Goal: Task Accomplishment & Management: Manage account settings

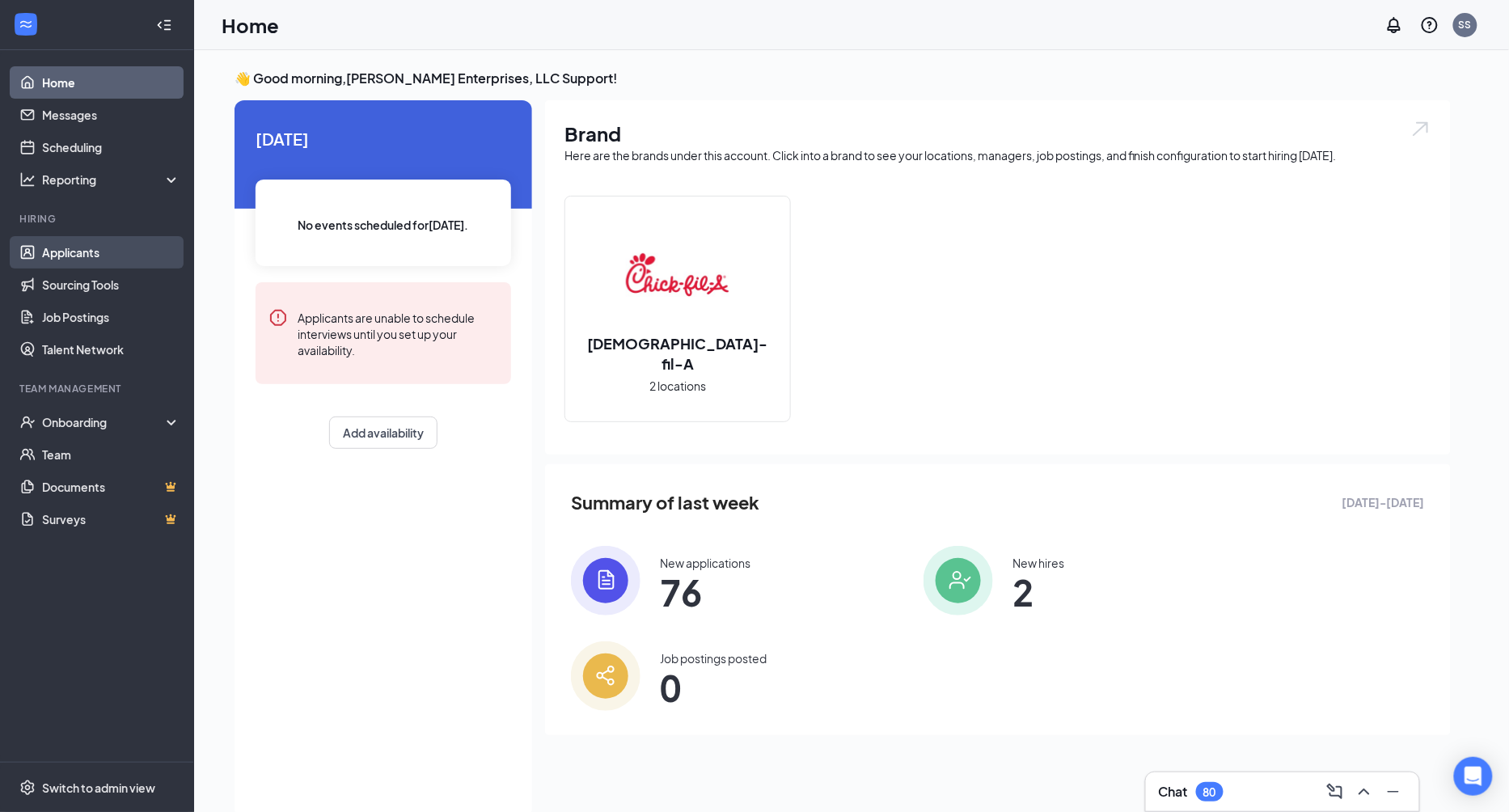
click at [147, 263] on link "Applicants" at bounding box center [112, 252] width 138 height 33
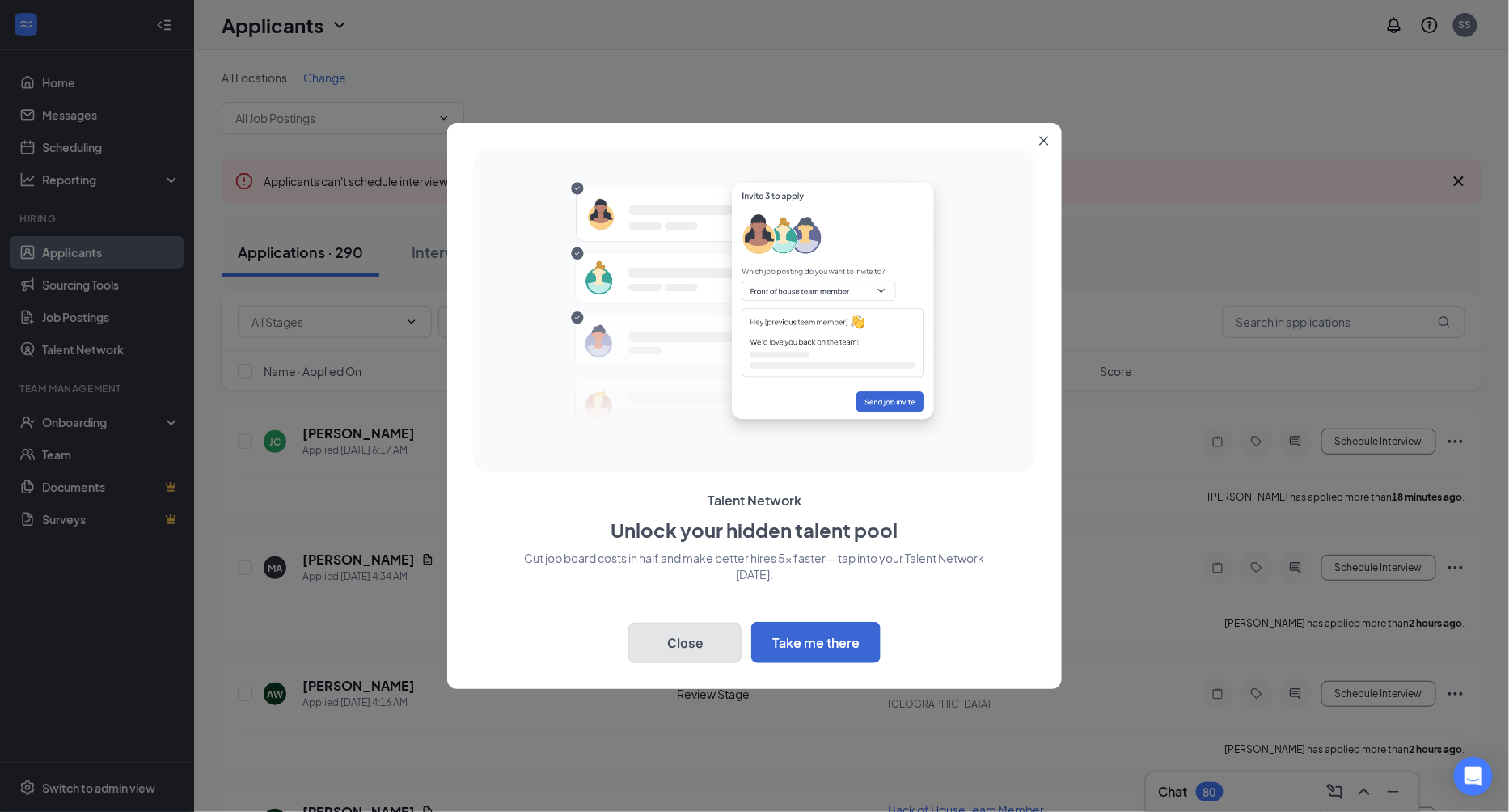
click at [668, 634] on button "Close" at bounding box center [685, 642] width 114 height 41
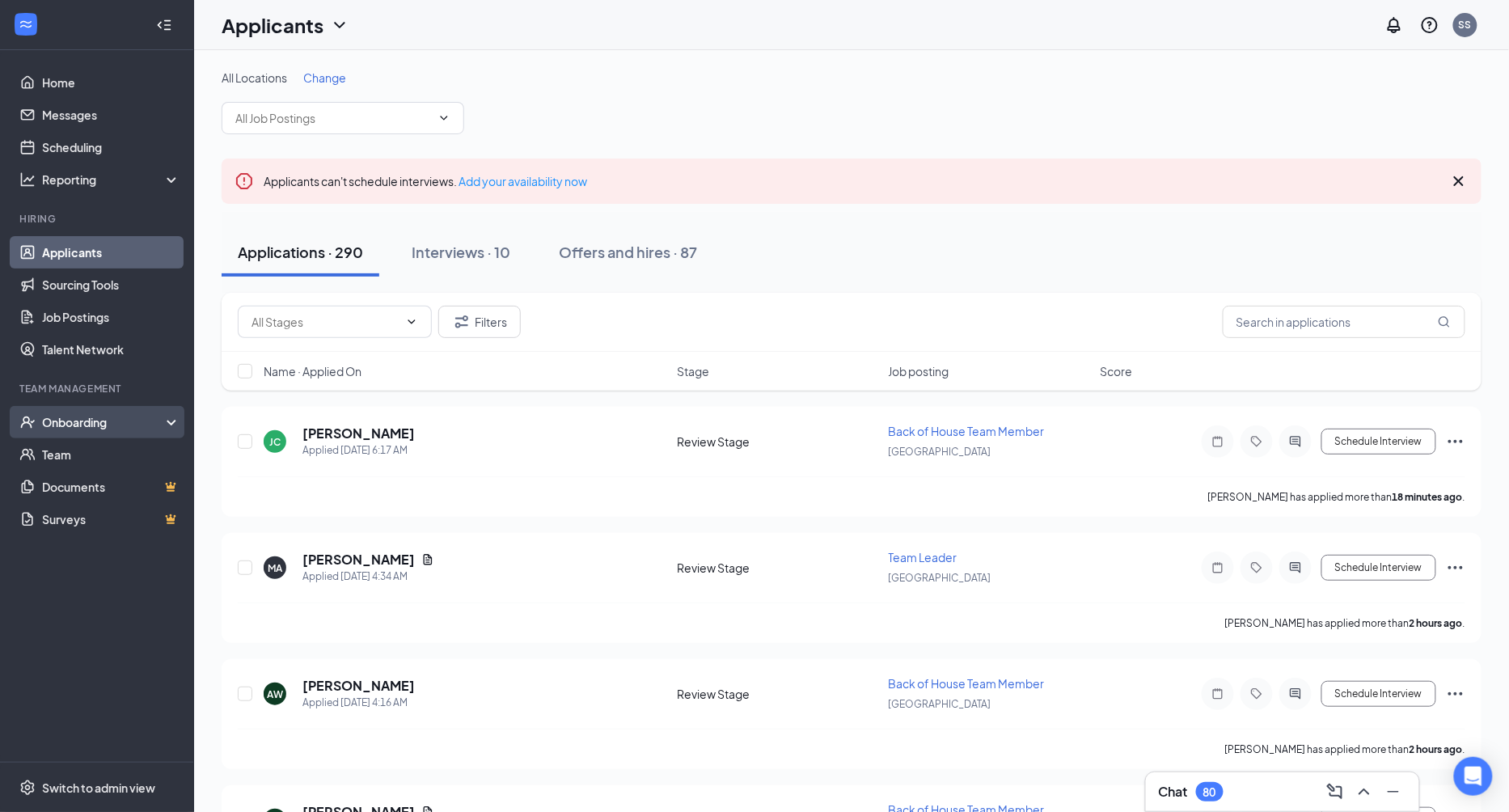
click at [176, 411] on div "Onboarding" at bounding box center [97, 422] width 194 height 33
click at [125, 468] on link "Overview" at bounding box center [112, 454] width 138 height 33
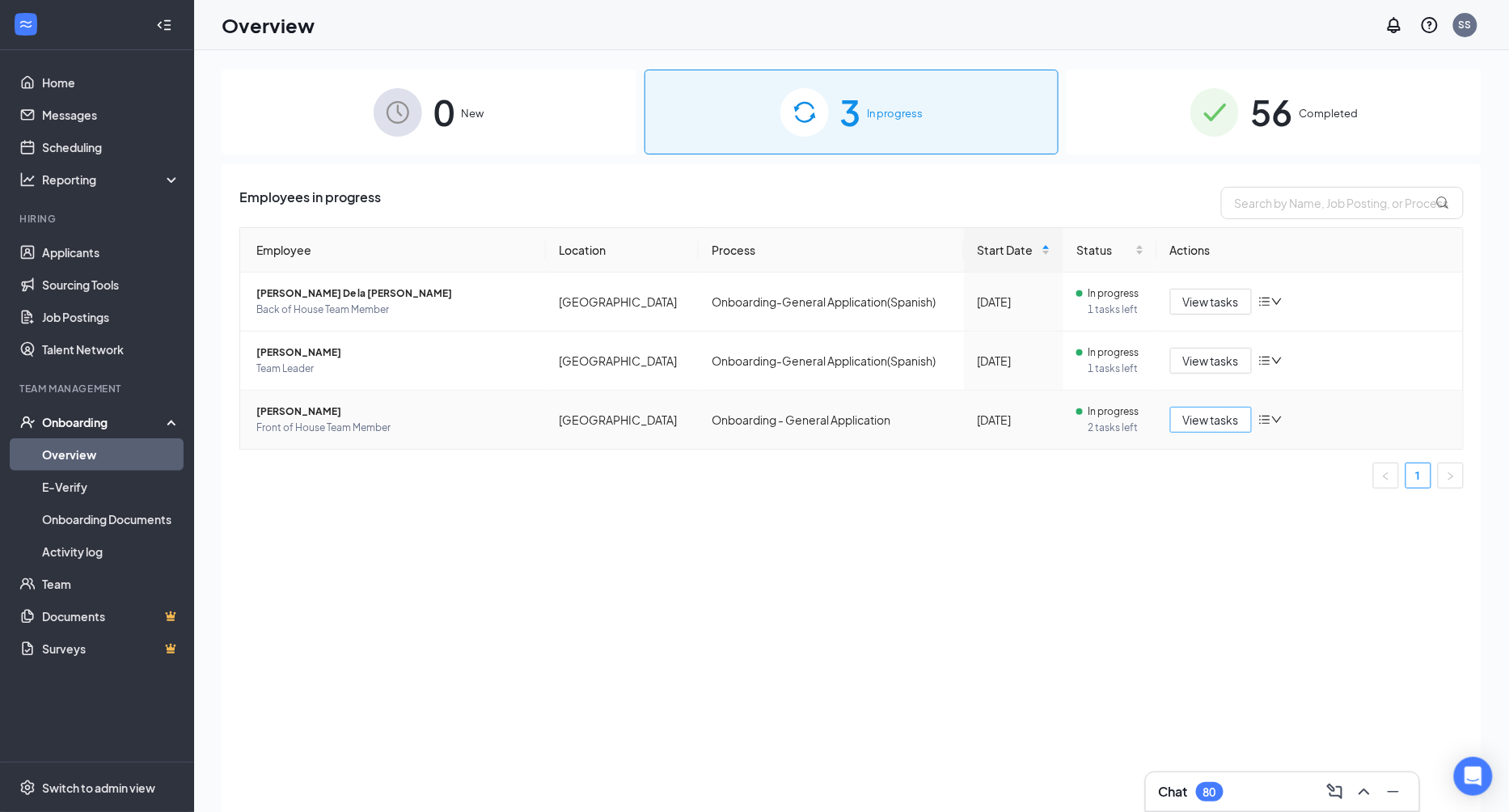
click at [1207, 428] on button "View tasks" at bounding box center [1211, 420] width 82 height 26
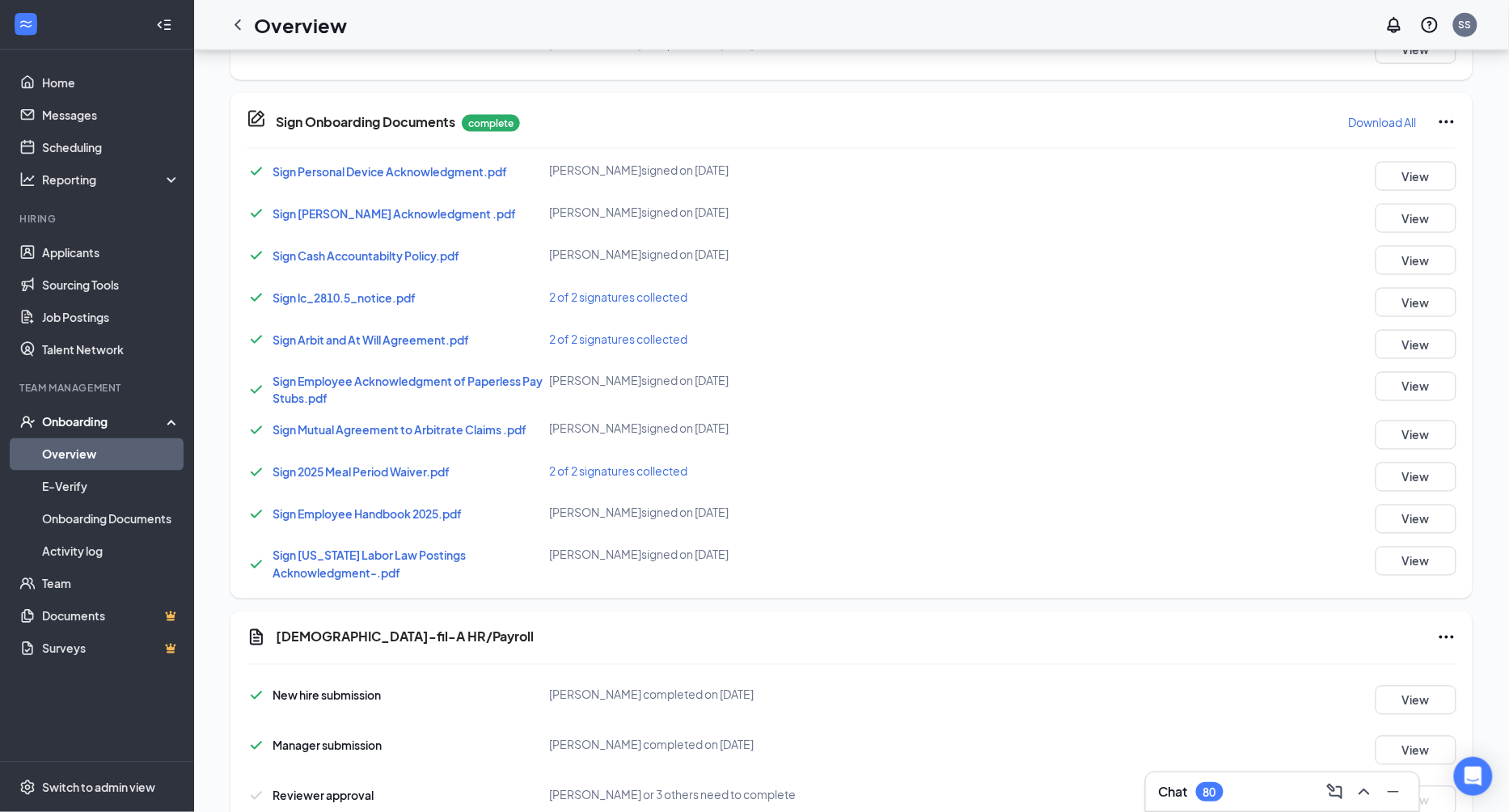
scroll to position [794, 0]
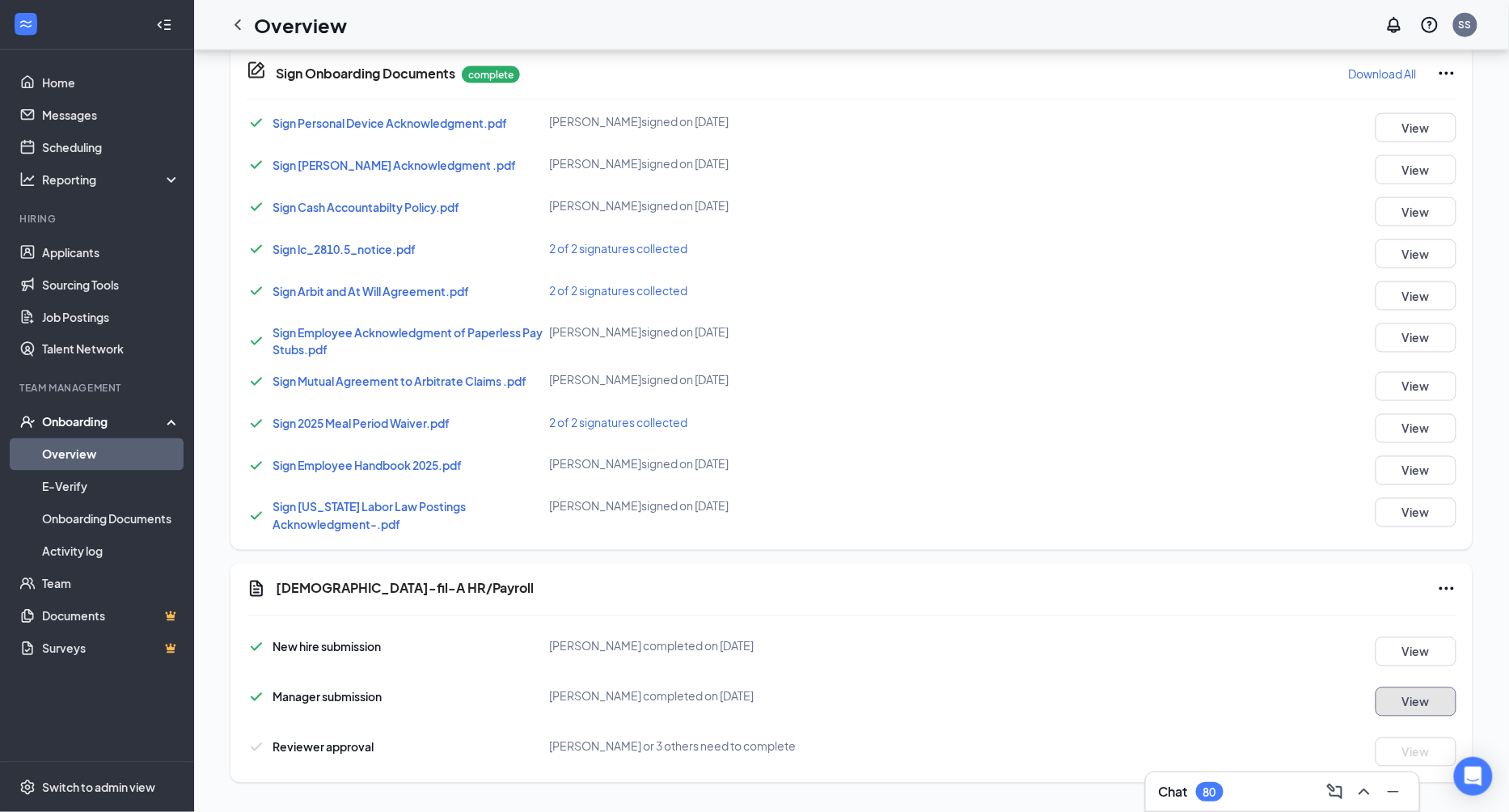
click at [1386, 688] on button "View" at bounding box center [1416, 701] width 81 height 29
click at [1380, 764] on div "Chick-fil-A HR/Payroll New hire submission Antonio Guarena completed on Sep 13,…" at bounding box center [851, 673] width 1242 height 220
click at [1445, 587] on icon "Ellipses" at bounding box center [1447, 589] width 20 height 20
click at [1274, 583] on div "Chick-fil-A HR/Payroll" at bounding box center [866, 589] width 1181 height 20
click at [1433, 691] on button "View" at bounding box center [1416, 701] width 81 height 29
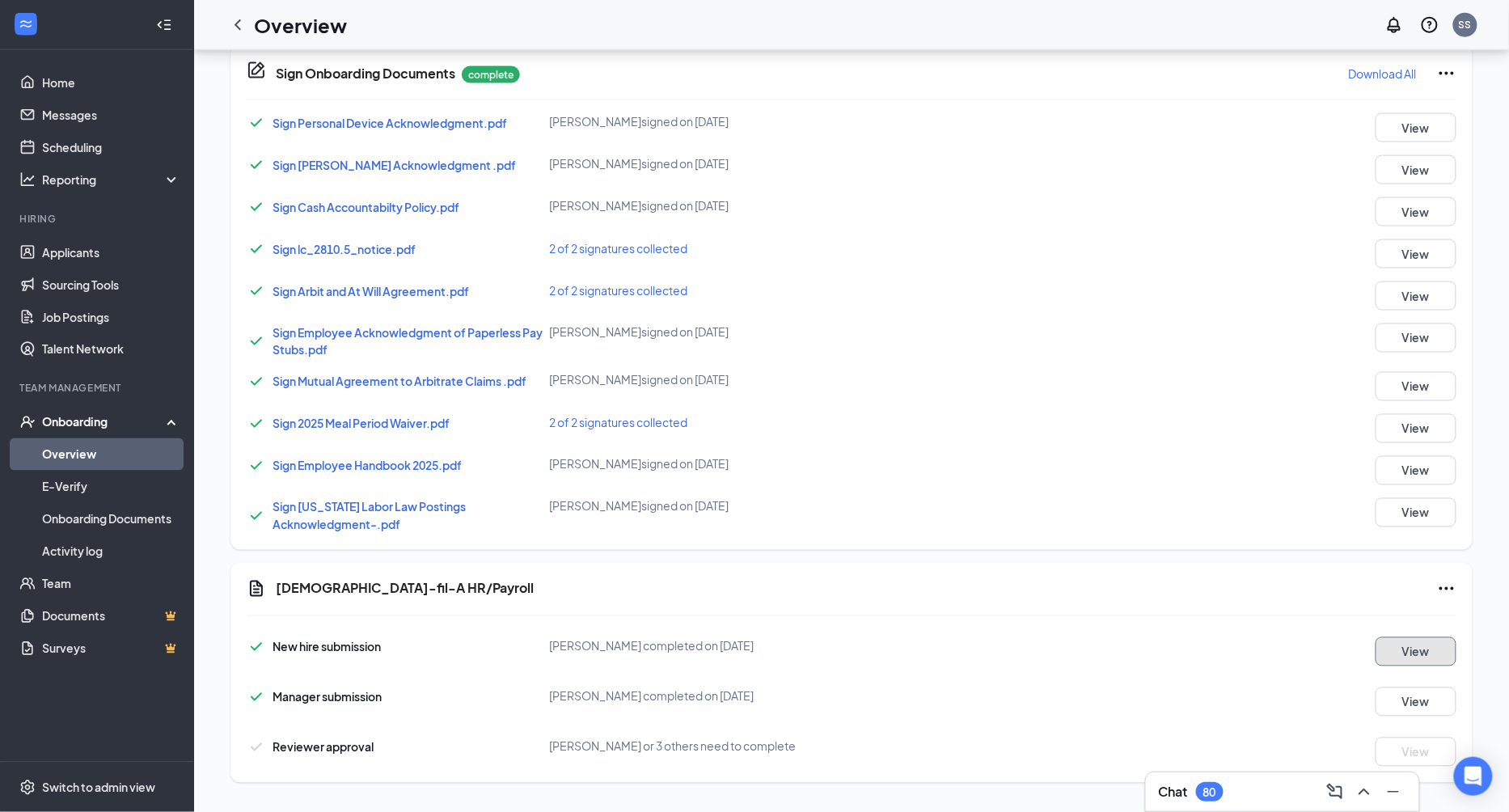
click at [1399, 644] on button "View" at bounding box center [1416, 651] width 81 height 29
click at [110, 585] on link "Team" at bounding box center [112, 583] width 138 height 33
